Goal: Task Accomplishment & Management: Manage account settings

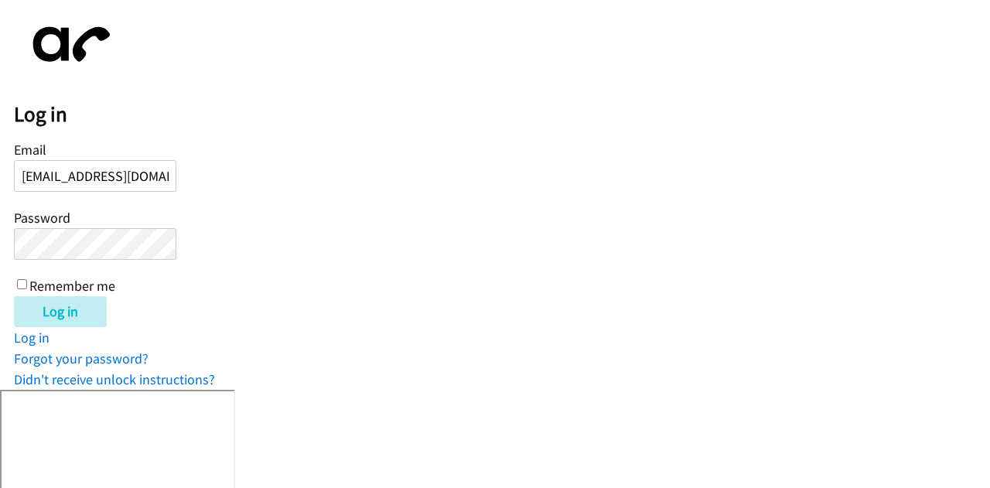
scroll to position [0, 5]
type input "[EMAIL_ADDRESS][DOMAIN_NAME]"
click at [23, 282] on input "Remember me" at bounding box center [22, 284] width 10 height 10
checkbox input "true"
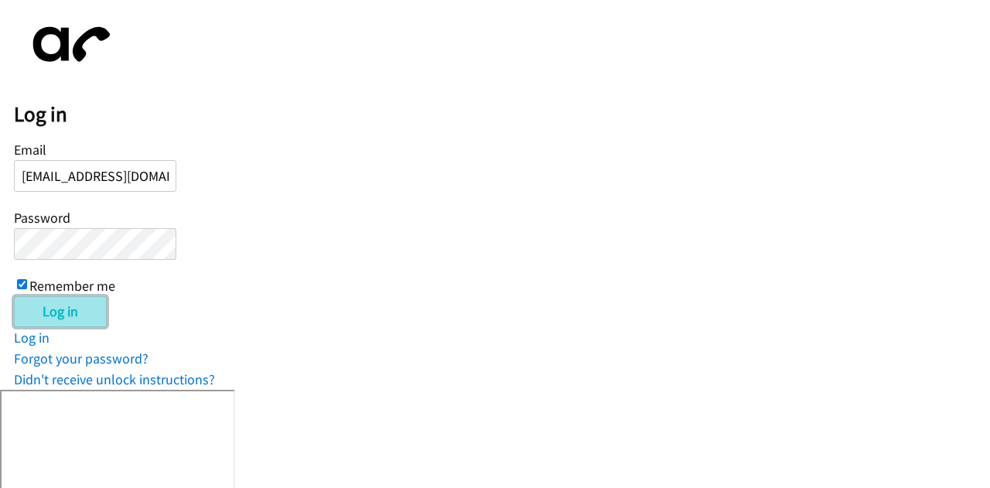
click at [46, 312] on input "Log in" at bounding box center [60, 311] width 93 height 31
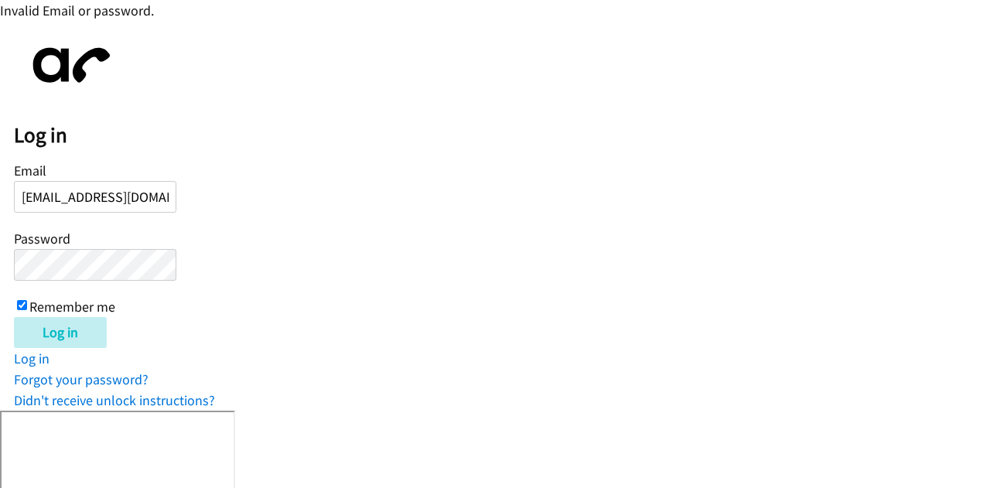
click at [93, 206] on input "[EMAIL_ADDRESS][DOMAIN_NAME]" at bounding box center [95, 197] width 162 height 32
click at [56, 330] on input "Log in" at bounding box center [60, 332] width 93 height 31
click at [31, 358] on link "Log in" at bounding box center [32, 359] width 36 height 18
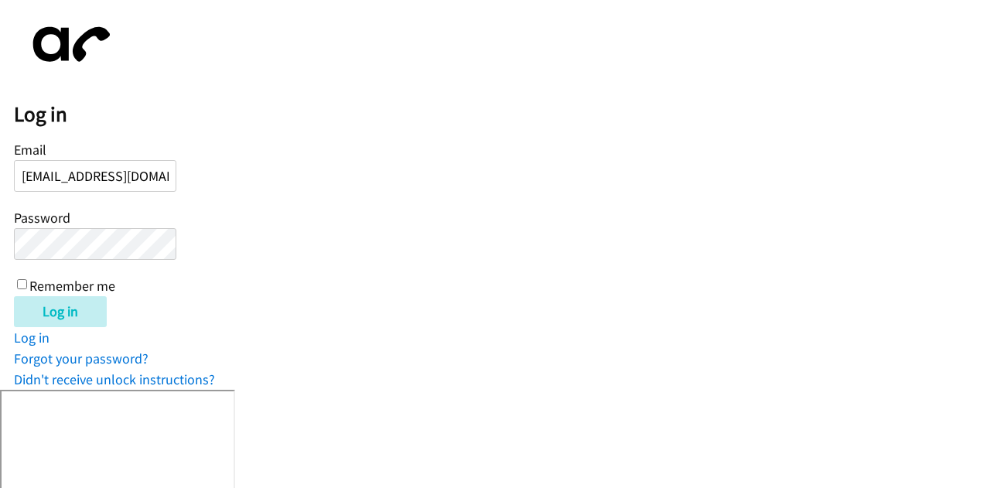
scroll to position [0, 5]
type input "[EMAIL_ADDRESS][DOMAIN_NAME]"
click at [72, 299] on input "Log in" at bounding box center [60, 311] width 93 height 31
